Goal: Information Seeking & Learning: Learn about a topic

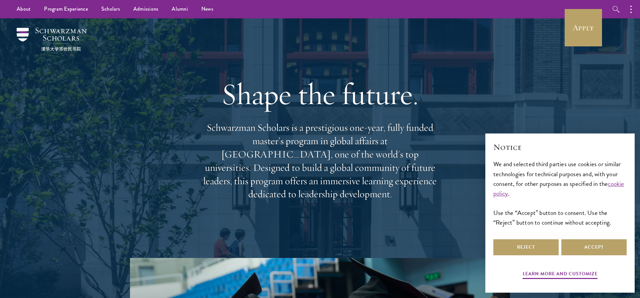
drag, startPoint x: 212, startPoint y: 107, endPoint x: 427, endPoint y: 183, distance: 228.0
click at [427, 183] on div "Shape the future. Schwarzman Scholars is a prestigious one-year, fully funded m…" at bounding box center [320, 138] width 240 height 192
click at [427, 182] on p "Schwarzman Scholars is a prestigious one-year, fully funded master’s program in…" at bounding box center [320, 161] width 240 height 80
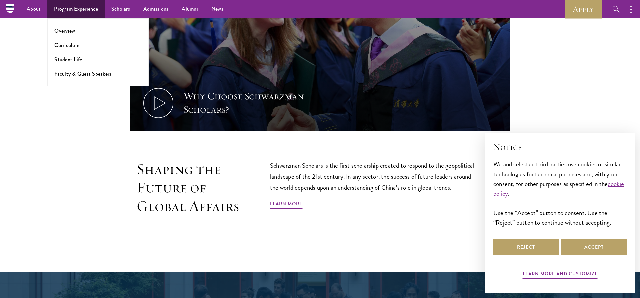
scroll to position [204, 0]
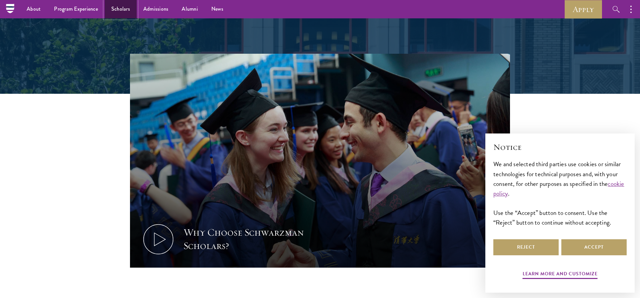
click at [131, 13] on link "Scholars" at bounding box center [121, 9] width 32 height 18
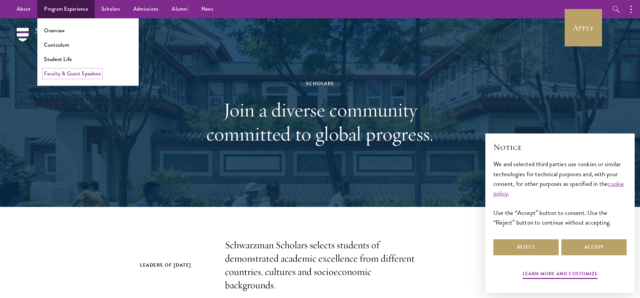
click at [82, 72] on link "Faculty & Guest Speakers" at bounding box center [72, 74] width 57 height 8
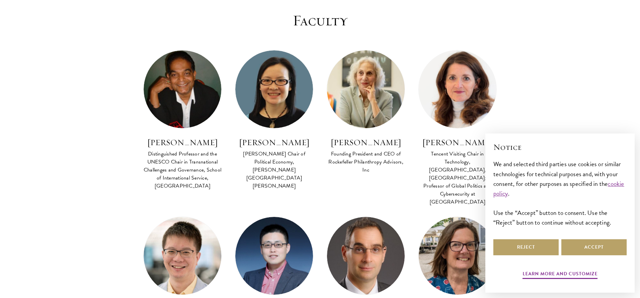
scroll to position [272, 0]
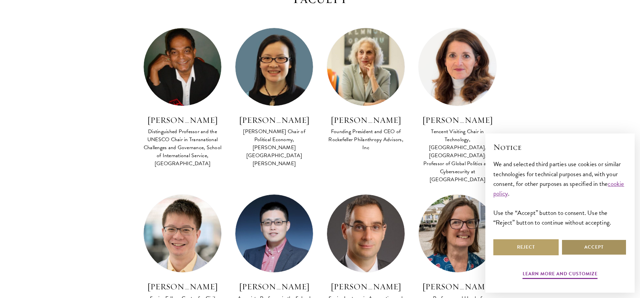
click at [587, 244] on button "Accept" at bounding box center [593, 247] width 65 height 16
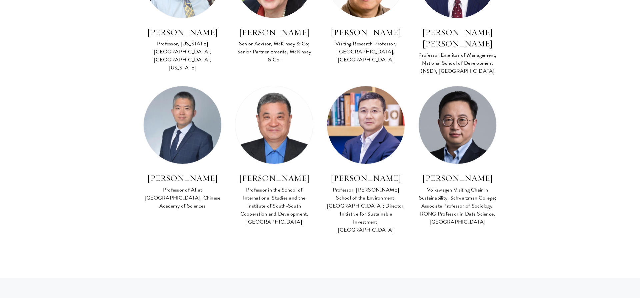
scroll to position [2653, 0]
